Goal: Task Accomplishment & Management: Complete application form

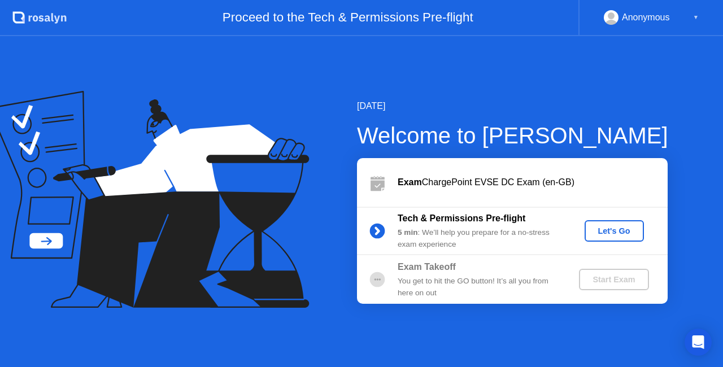
click at [606, 224] on button "Let's Go" at bounding box center [614, 230] width 59 height 21
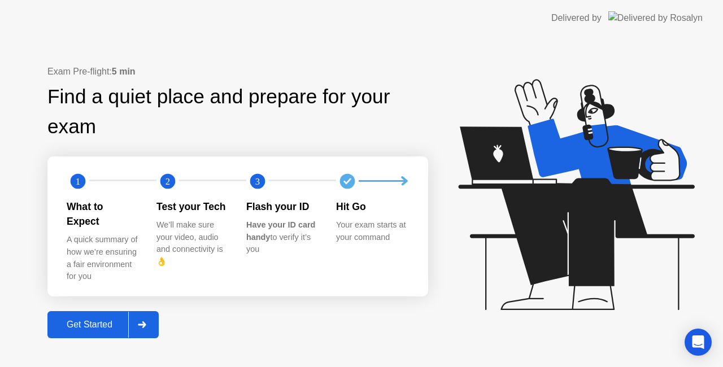
click at [138, 318] on div at bounding box center [141, 325] width 27 height 26
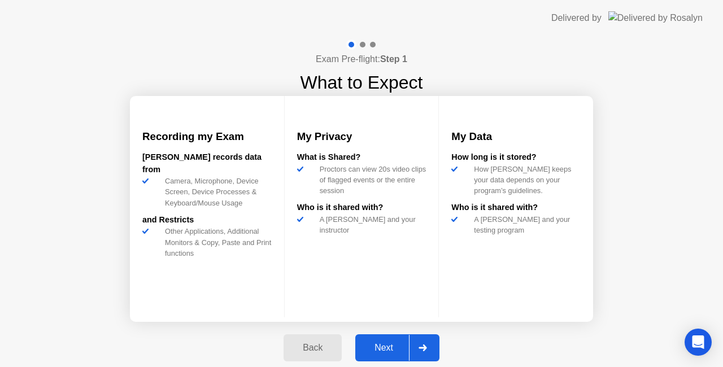
click at [408, 343] on div "Next" at bounding box center [384, 348] width 50 height 10
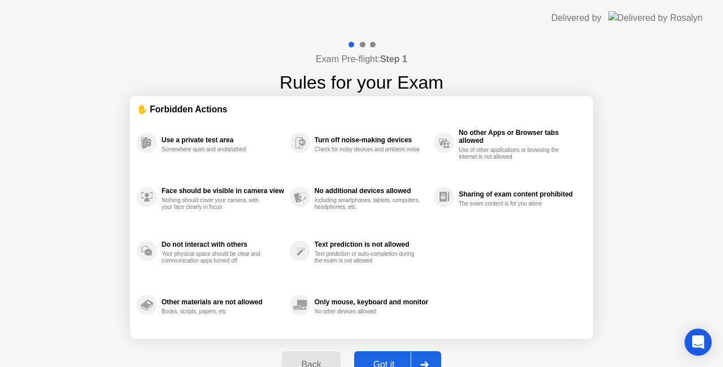
click at [408, 343] on div "Back Got it" at bounding box center [361, 365] width 172 height 52
click at [432, 356] on div at bounding box center [424, 365] width 27 height 26
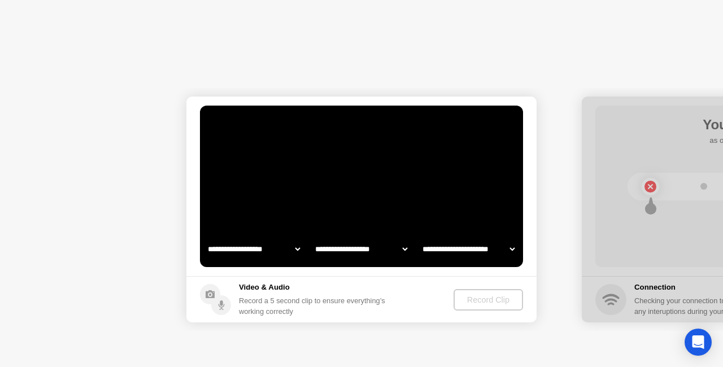
select select "**********"
select select "*******"
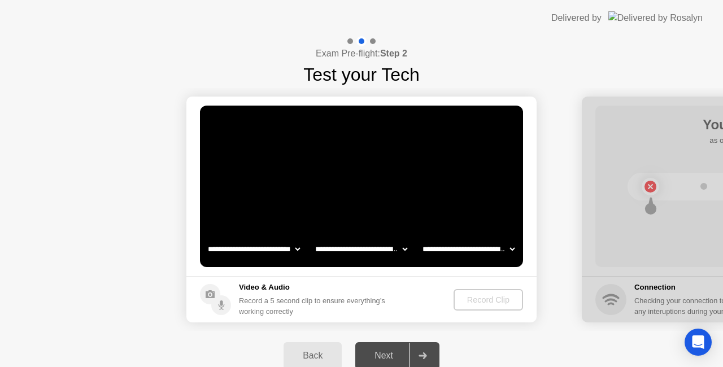
click at [424, 225] on video at bounding box center [361, 187] width 323 height 162
click at [445, 212] on video at bounding box center [361, 187] width 323 height 162
click at [475, 302] on div "Record Clip" at bounding box center [488, 299] width 60 height 9
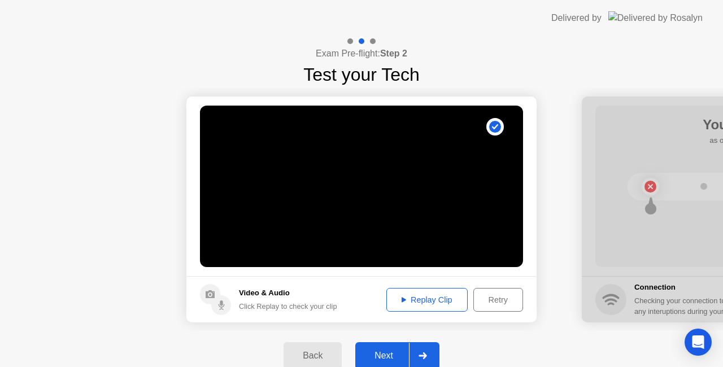
click at [428, 302] on div "Replay Clip" at bounding box center [426, 299] width 73 height 9
click at [406, 298] on div "Replay Clip" at bounding box center [426, 299] width 73 height 9
click at [436, 350] on div at bounding box center [422, 356] width 27 height 26
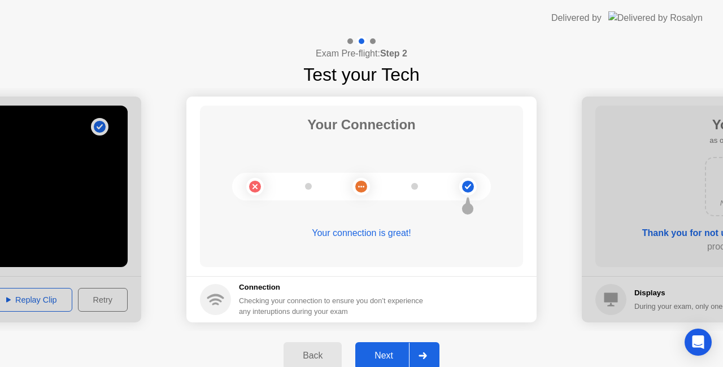
click at [421, 353] on icon at bounding box center [423, 356] width 8 height 7
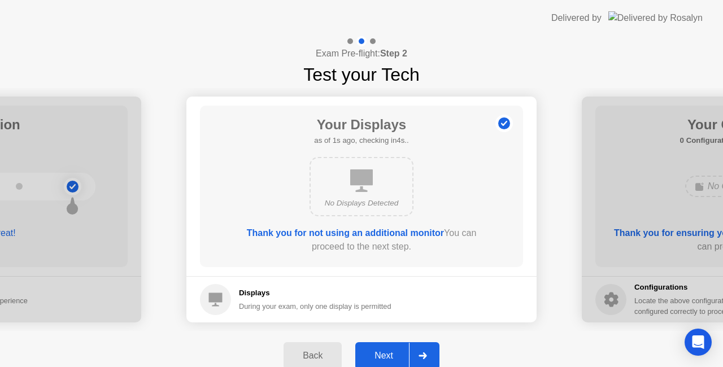
click at [421, 353] on icon at bounding box center [423, 356] width 8 height 7
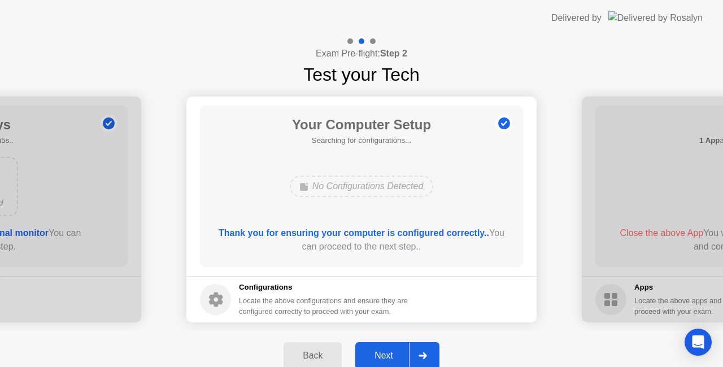
click at [421, 353] on icon at bounding box center [423, 356] width 8 height 7
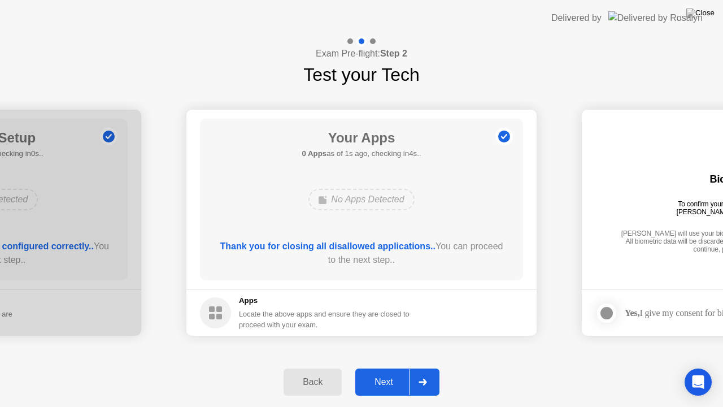
click at [425, 367] on button "Next" at bounding box center [397, 381] width 84 height 27
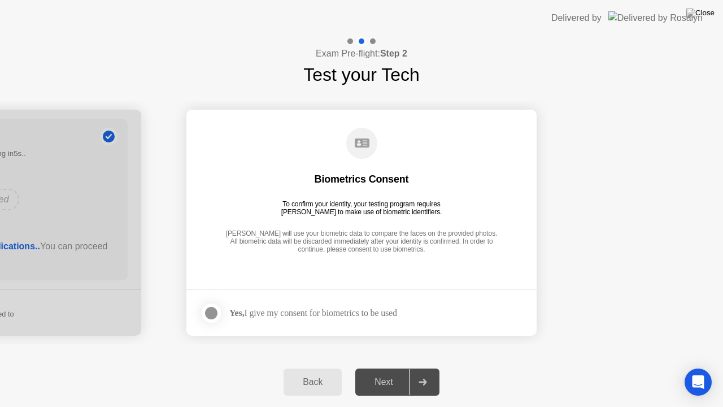
click at [217, 312] on div at bounding box center [212, 313] width 14 height 14
click at [424, 367] on div at bounding box center [422, 382] width 27 height 26
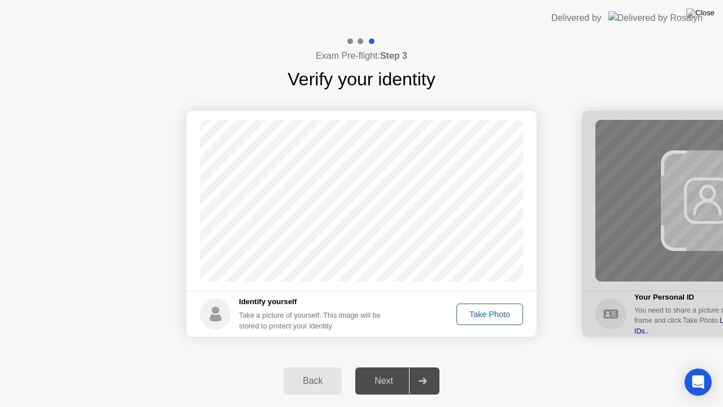
click at [503, 311] on div "Take Photo" at bounding box center [489, 314] width 59 height 9
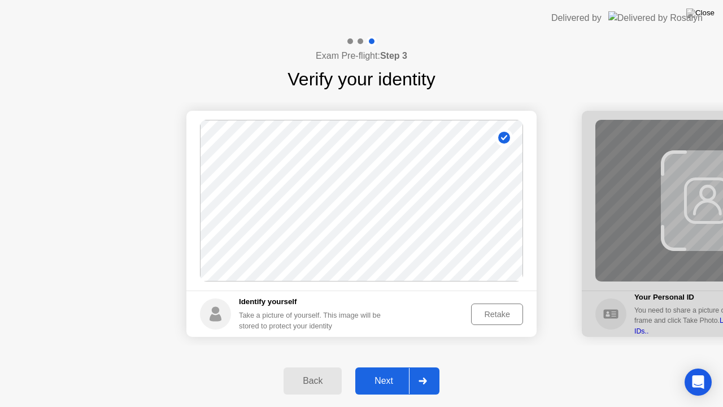
click at [422, 367] on div at bounding box center [422, 381] width 27 height 26
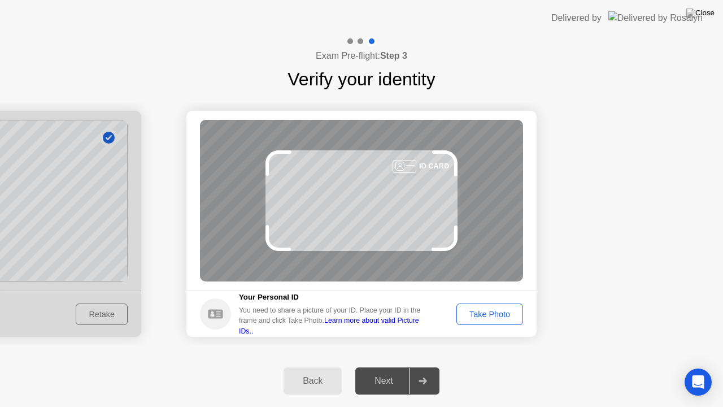
click at [422, 367] on div at bounding box center [422, 381] width 27 height 26
click at [480, 305] on button "Take Photo" at bounding box center [489, 313] width 67 height 21
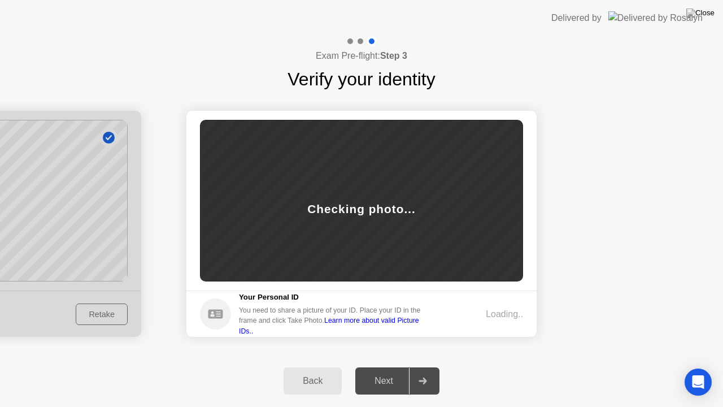
click at [480, 305] on footer "Your Personal ID You need to share a picture of your ID. Place your ID in the f…" at bounding box center [361, 313] width 350 height 46
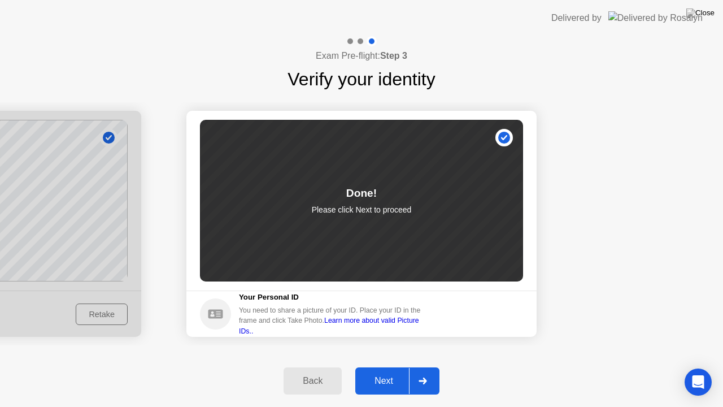
click at [413, 367] on div at bounding box center [422, 381] width 27 height 26
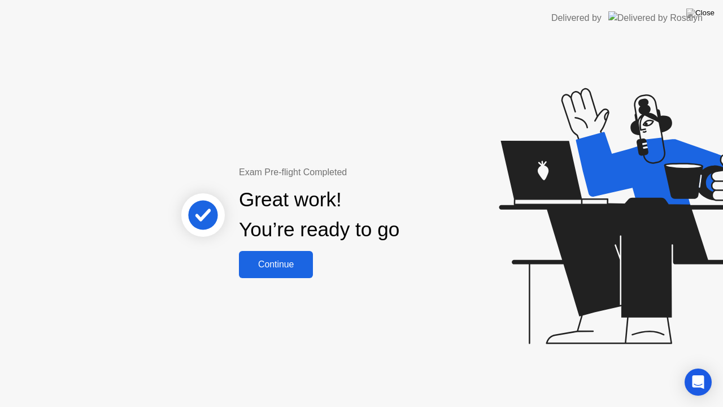
click at [268, 260] on div "Continue" at bounding box center [275, 264] width 67 height 10
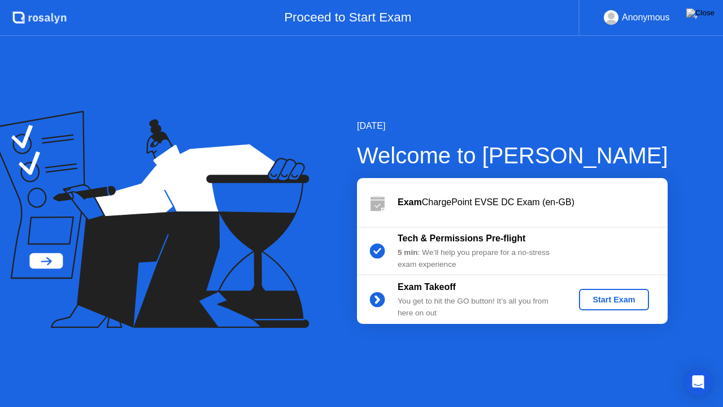
click at [628, 304] on div "Start Exam" at bounding box center [614, 299] width 60 height 9
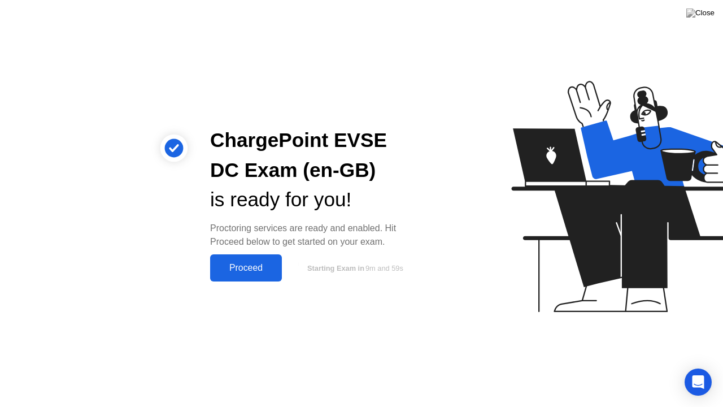
click at [245, 268] on div "Proceed" at bounding box center [246, 268] width 65 height 10
